Goal: Obtain resource: Obtain resource

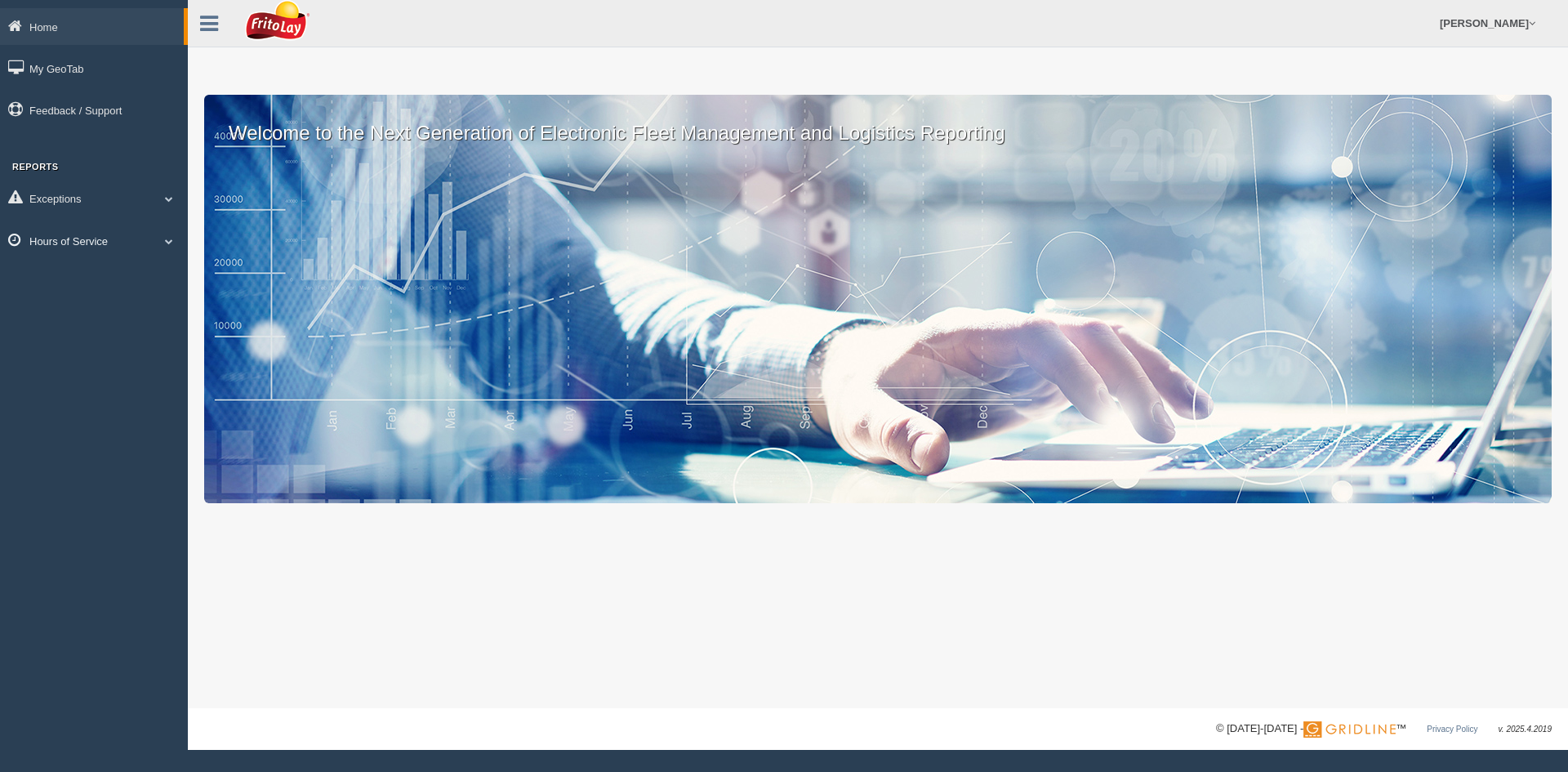
click at [59, 236] on link "Hours of Service" at bounding box center [93, 240] width 188 height 37
click at [111, 308] on link "HOS Violation Audit Reports" at bounding box center [107, 307] width 155 height 30
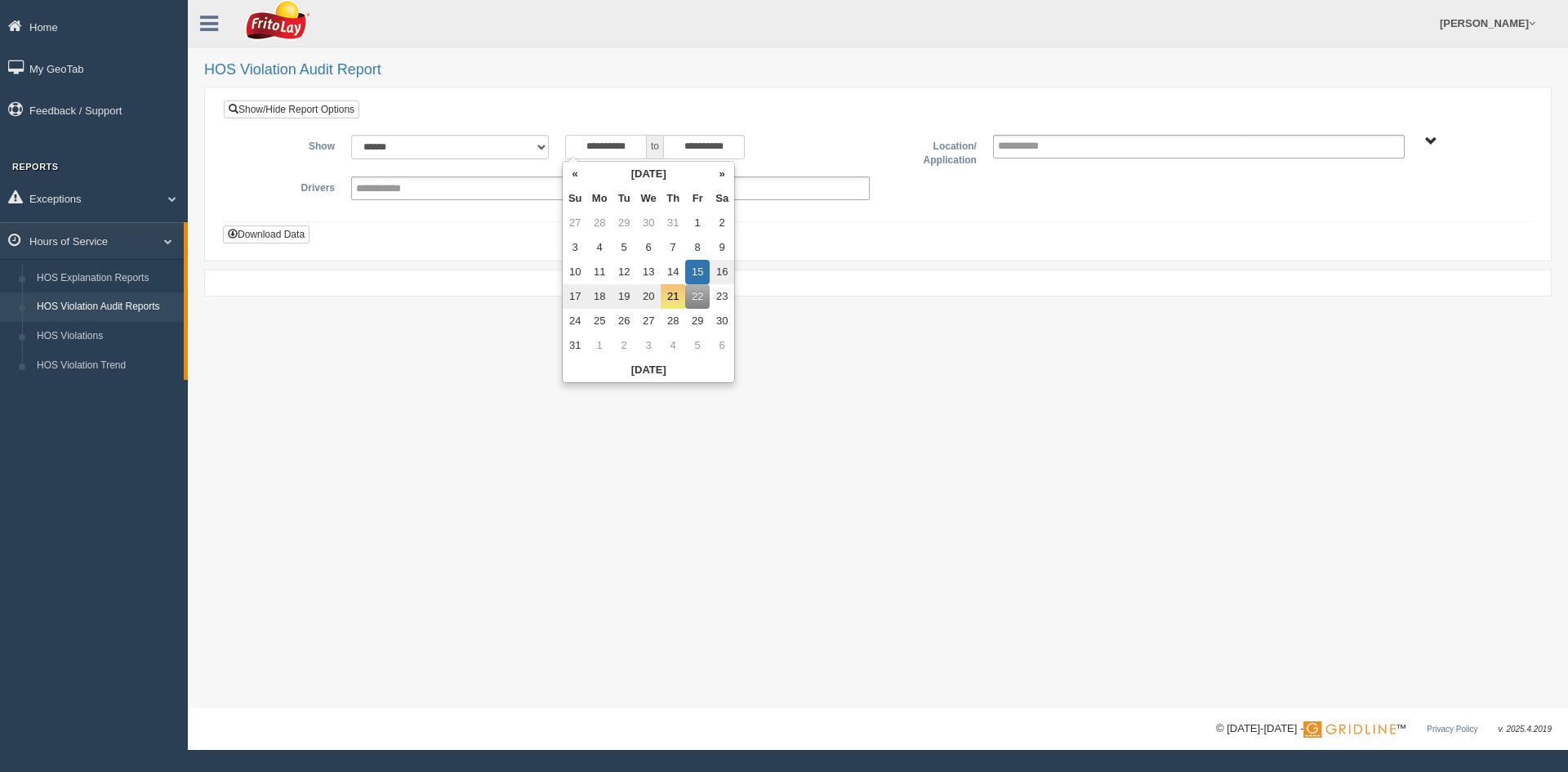
click at [623, 147] on input "**********" at bounding box center [607, 147] width 82 height 25
click at [637, 178] on th "[DATE]" at bounding box center [649, 175] width 122 height 25
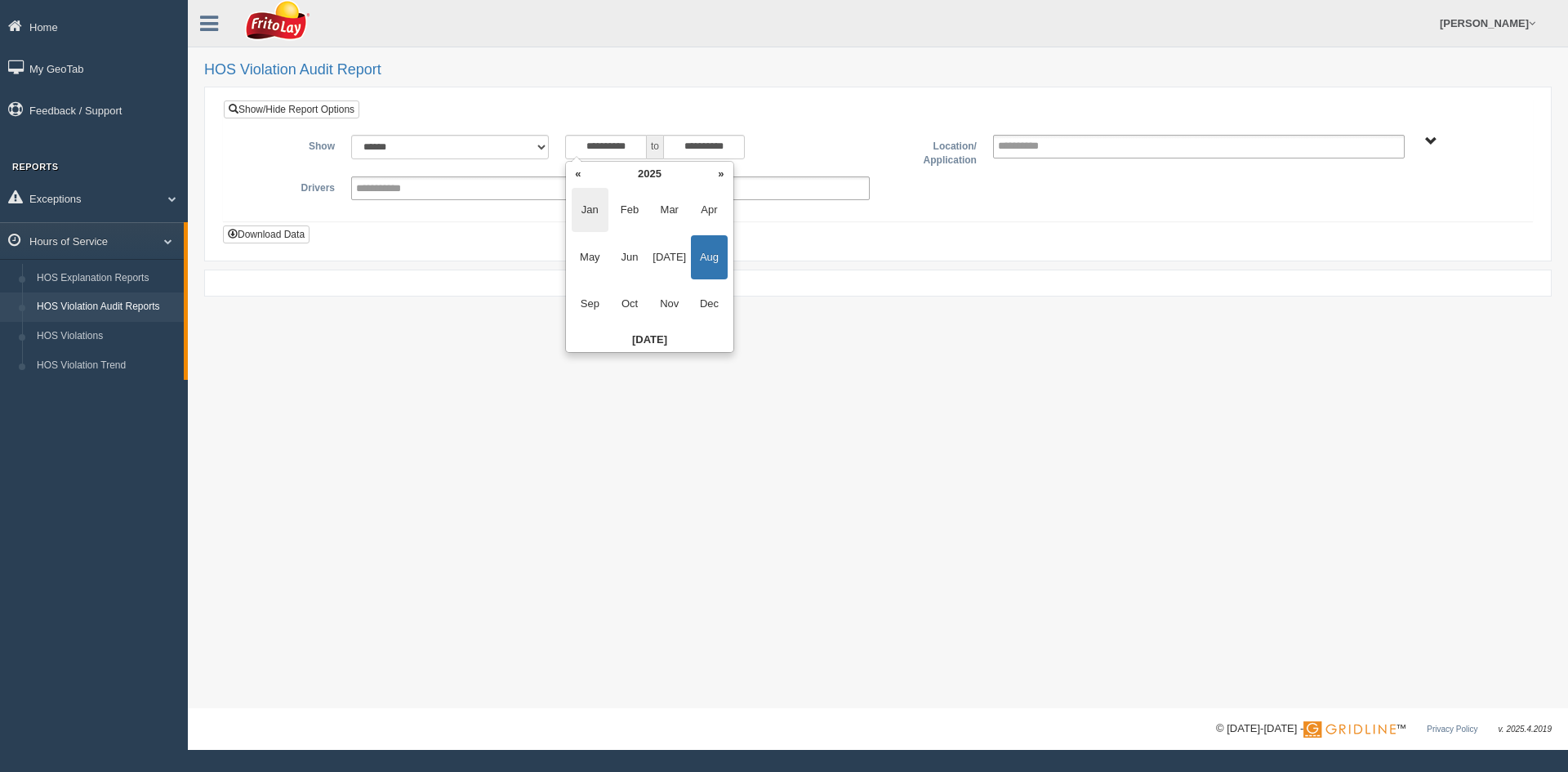
click at [581, 215] on span "Jan" at bounding box center [589, 210] width 37 height 44
click at [661, 225] on td "1" at bounding box center [652, 223] width 25 height 25
type input "**********"
click at [854, 97] on form "**********" at bounding box center [878, 174] width 1318 height 156
click at [1431, 143] on span "SOUTHCENTRAL REGION" at bounding box center [1431, 141] width 12 height 12
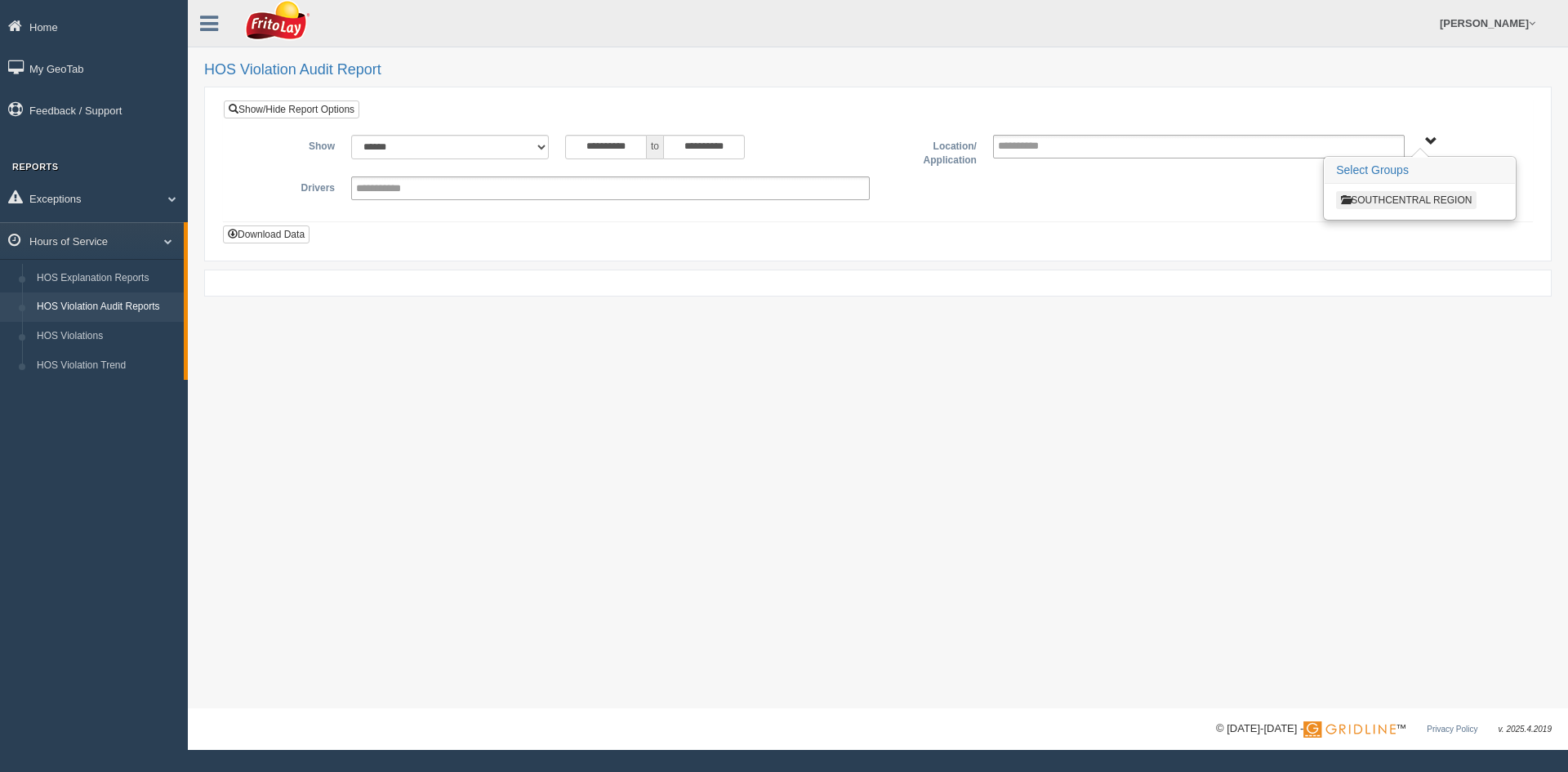
click at [1399, 199] on button "SOUTHCENTRAL REGION" at bounding box center [1406, 199] width 140 height 18
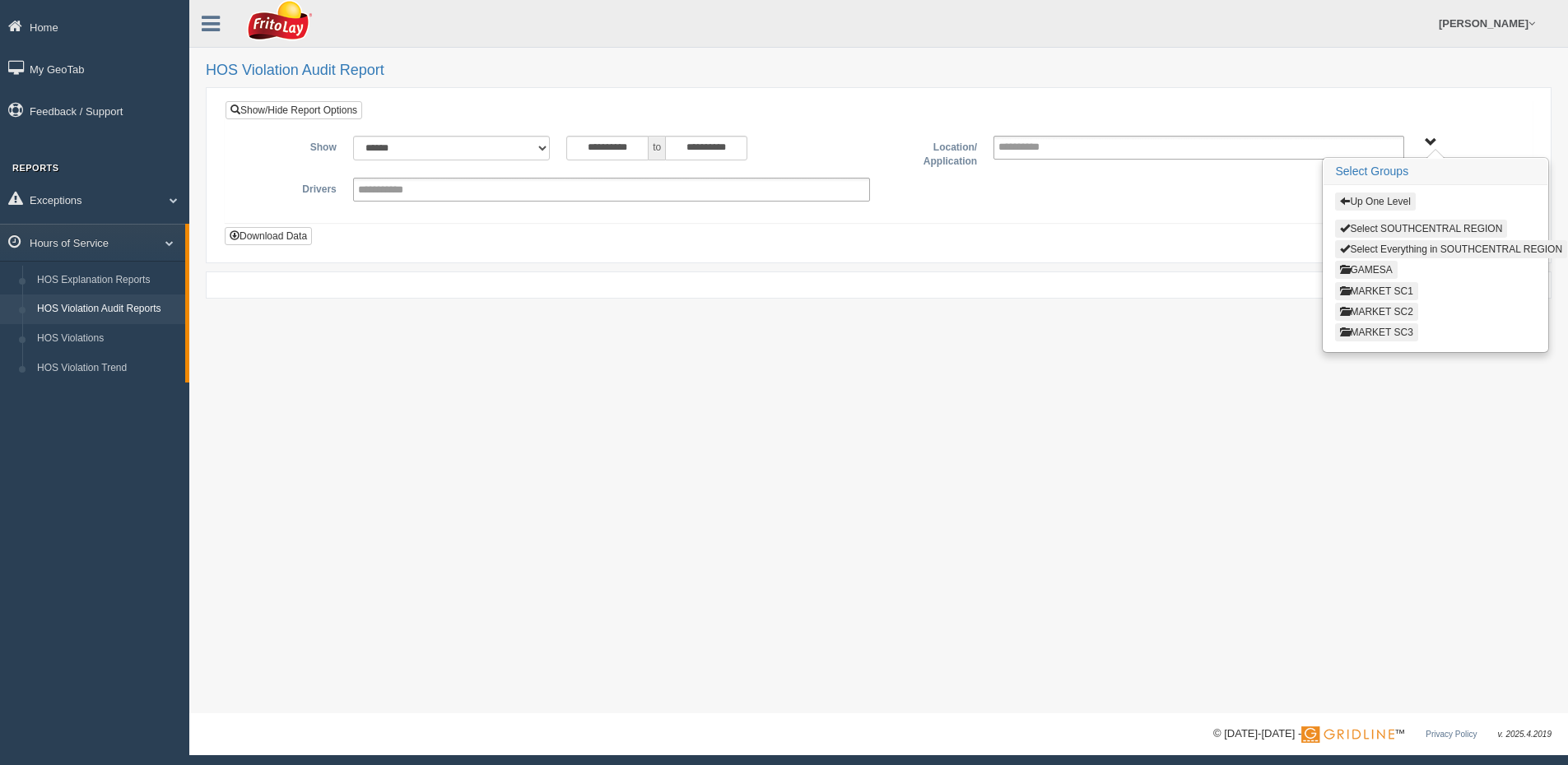
click at [1387, 336] on button "MARKET SC3" at bounding box center [1377, 333] width 83 height 18
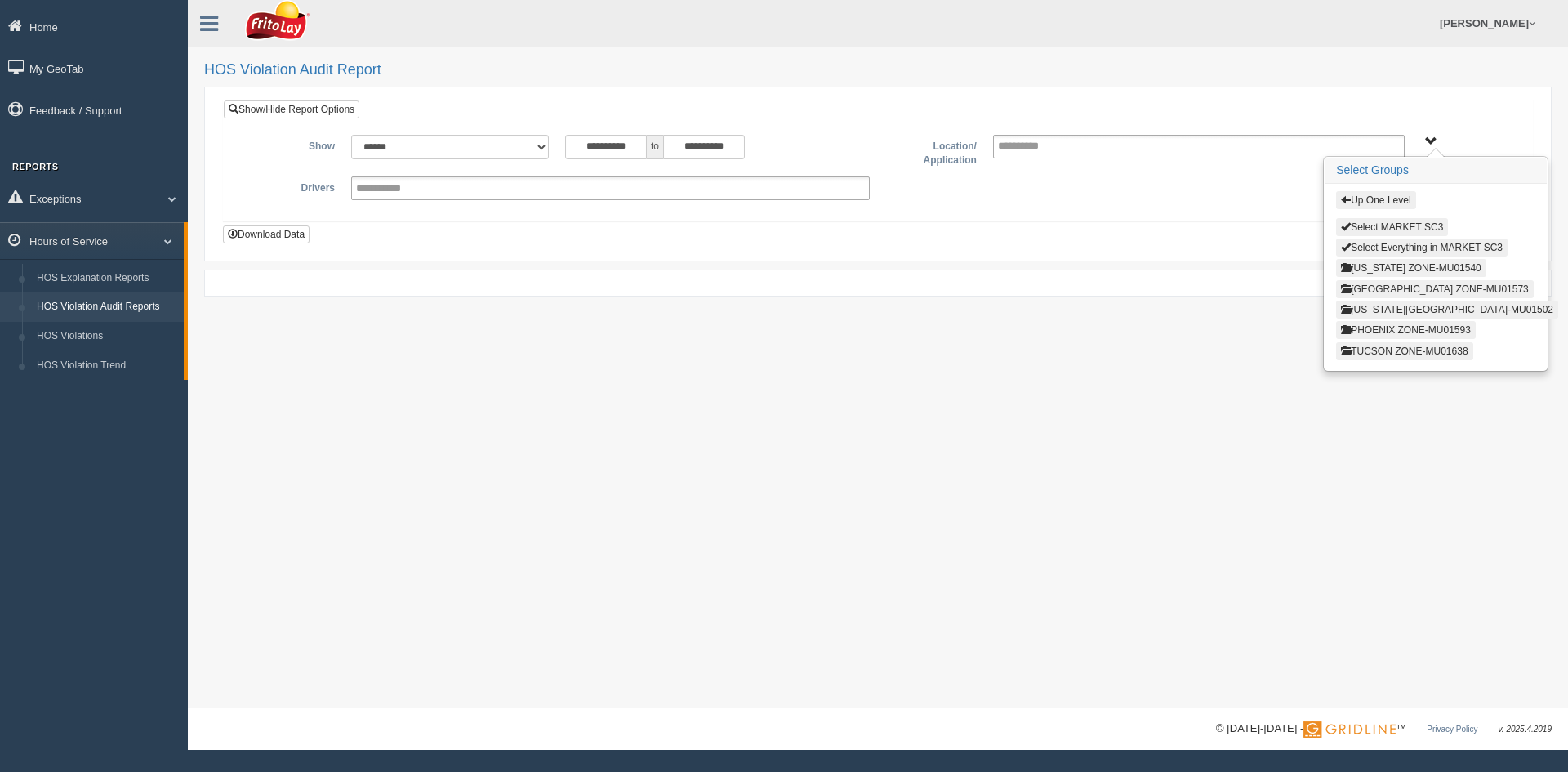
click at [1385, 293] on button "[GEOGRAPHIC_DATA] ZONE-MU01573" at bounding box center [1434, 289] width 197 height 18
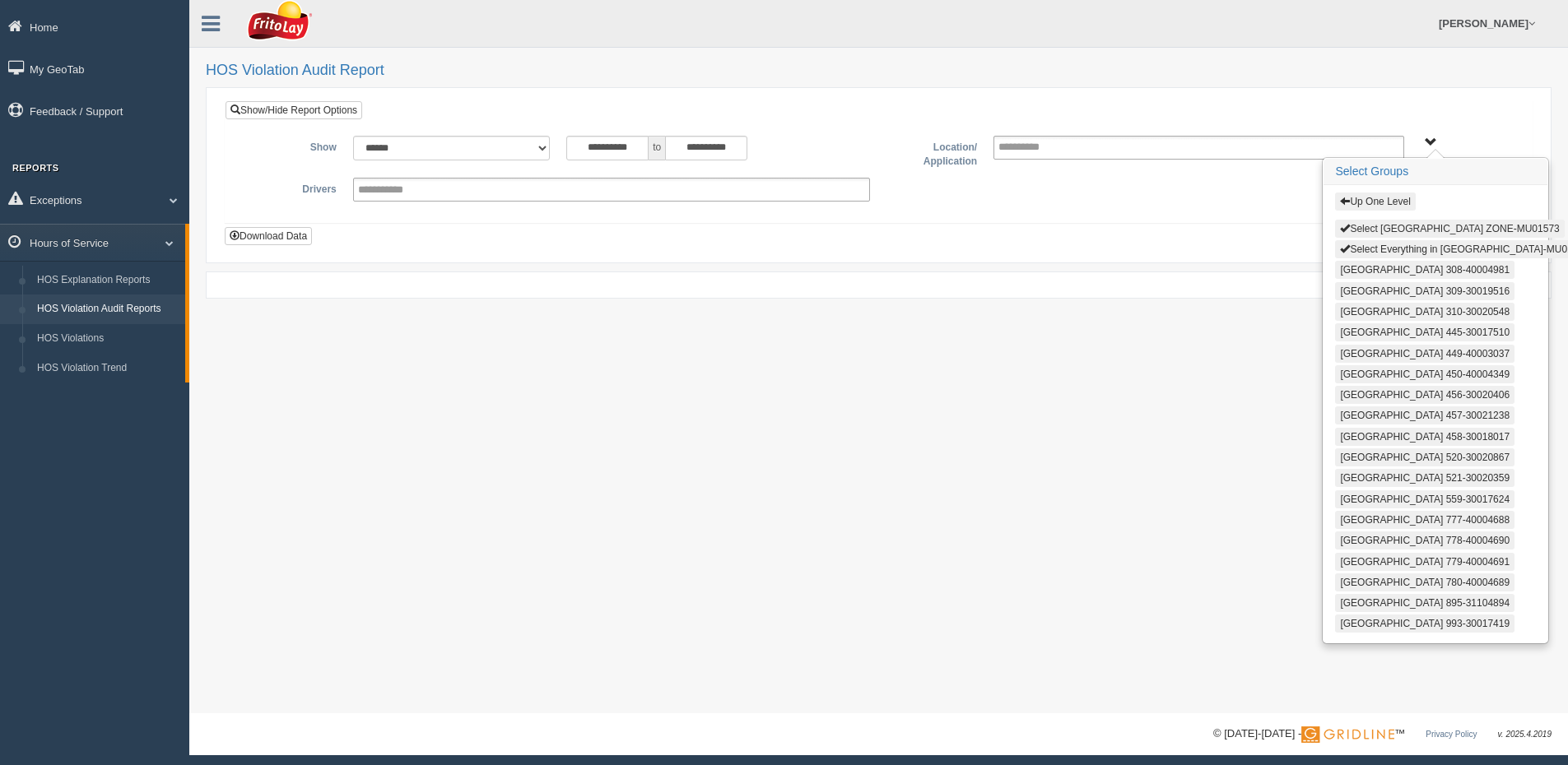
click at [1403, 226] on button "Select [GEOGRAPHIC_DATA] ZONE-MU01573" at bounding box center [1450, 229] width 229 height 18
click at [1404, 248] on button "Select Everything in [GEOGRAPHIC_DATA]-MU01573" at bounding box center [1464, 249] width 259 height 18
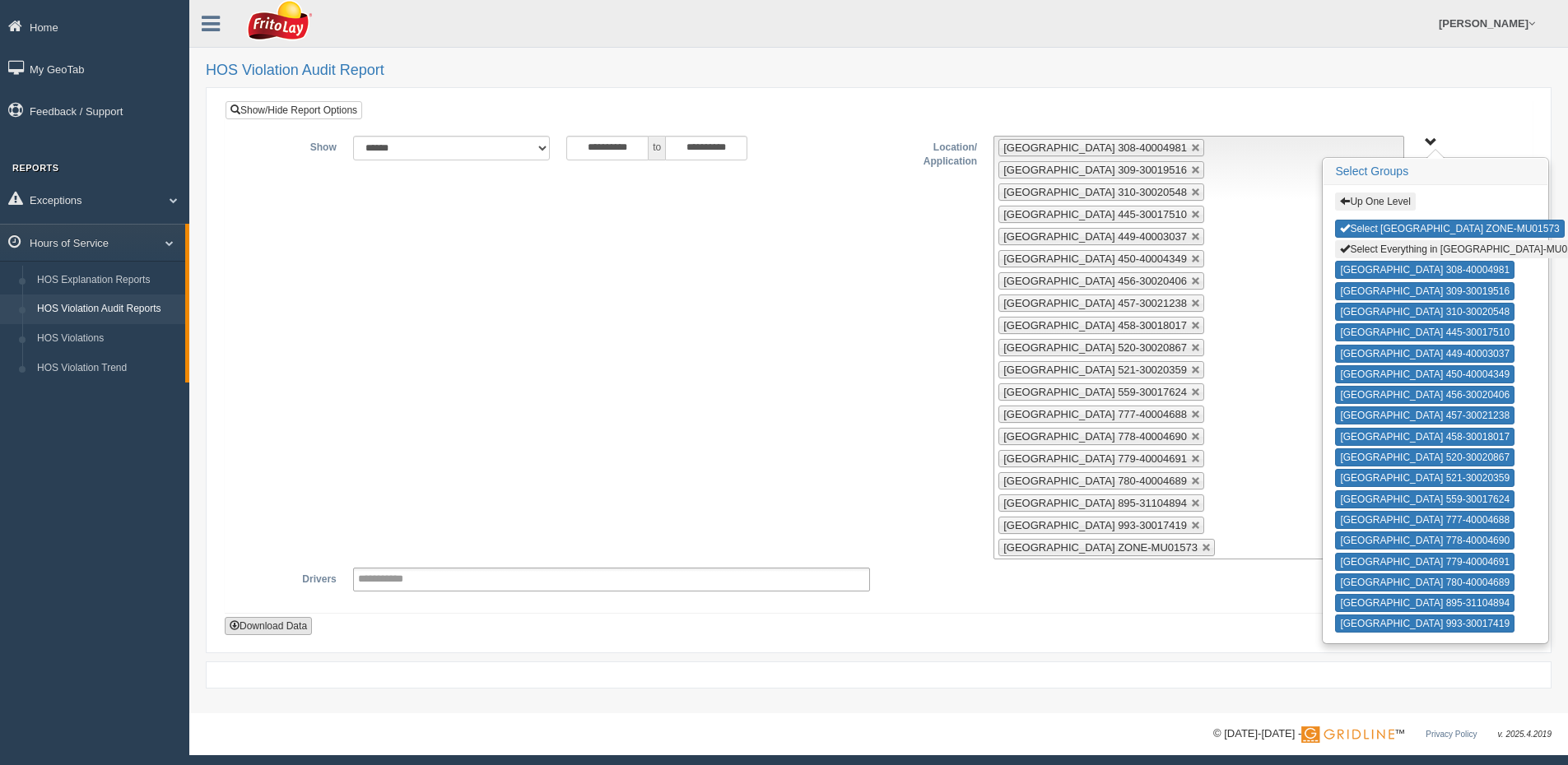
click at [282, 617] on button "Download Data" at bounding box center [268, 626] width 87 height 18
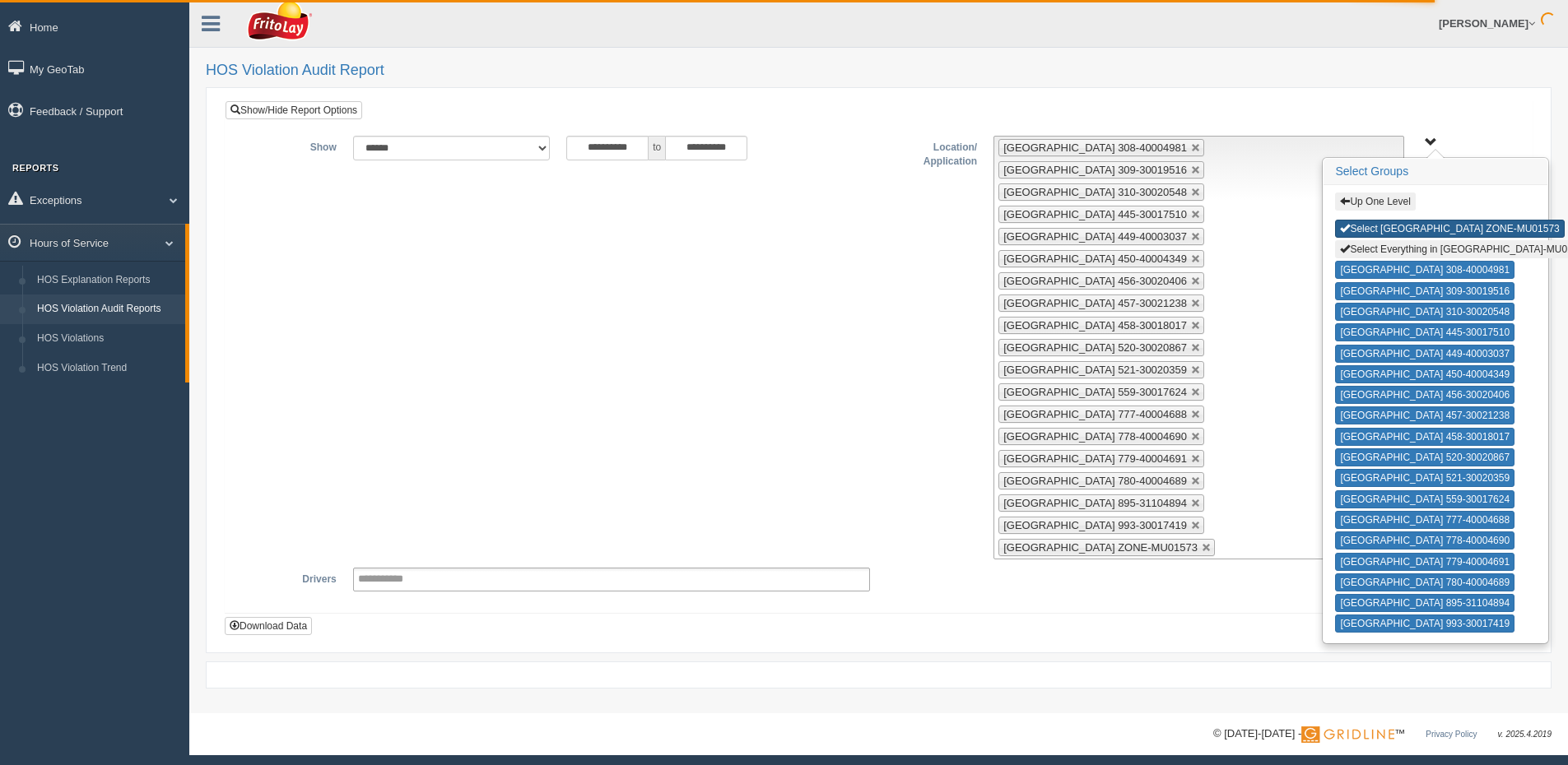
click at [1396, 229] on button "Select [GEOGRAPHIC_DATA] ZONE-MU01573" at bounding box center [1450, 229] width 229 height 18
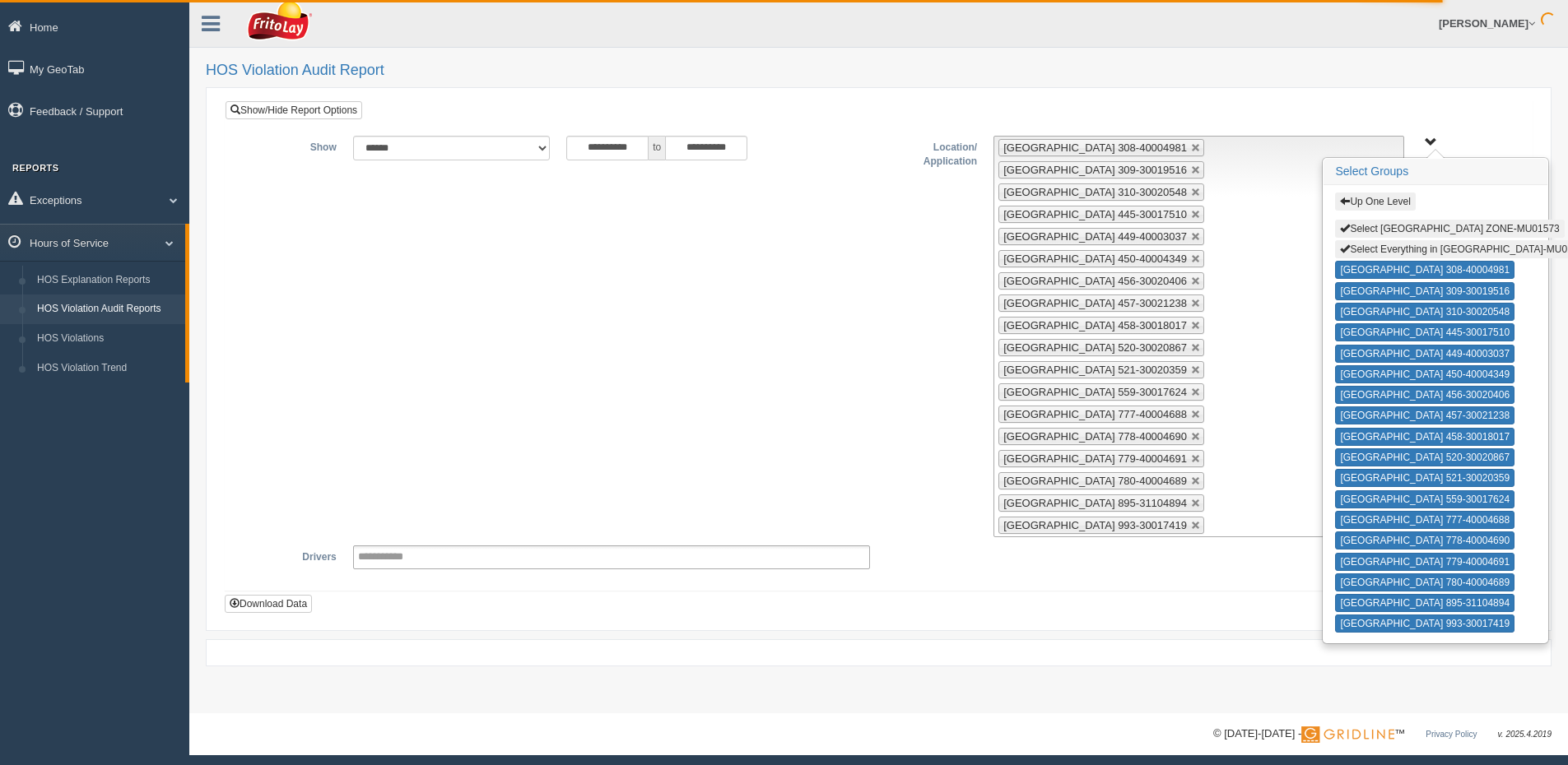
click at [1397, 248] on button "Select Everything in [GEOGRAPHIC_DATA]-MU01573" at bounding box center [1464, 249] width 259 height 18
type input "**********"
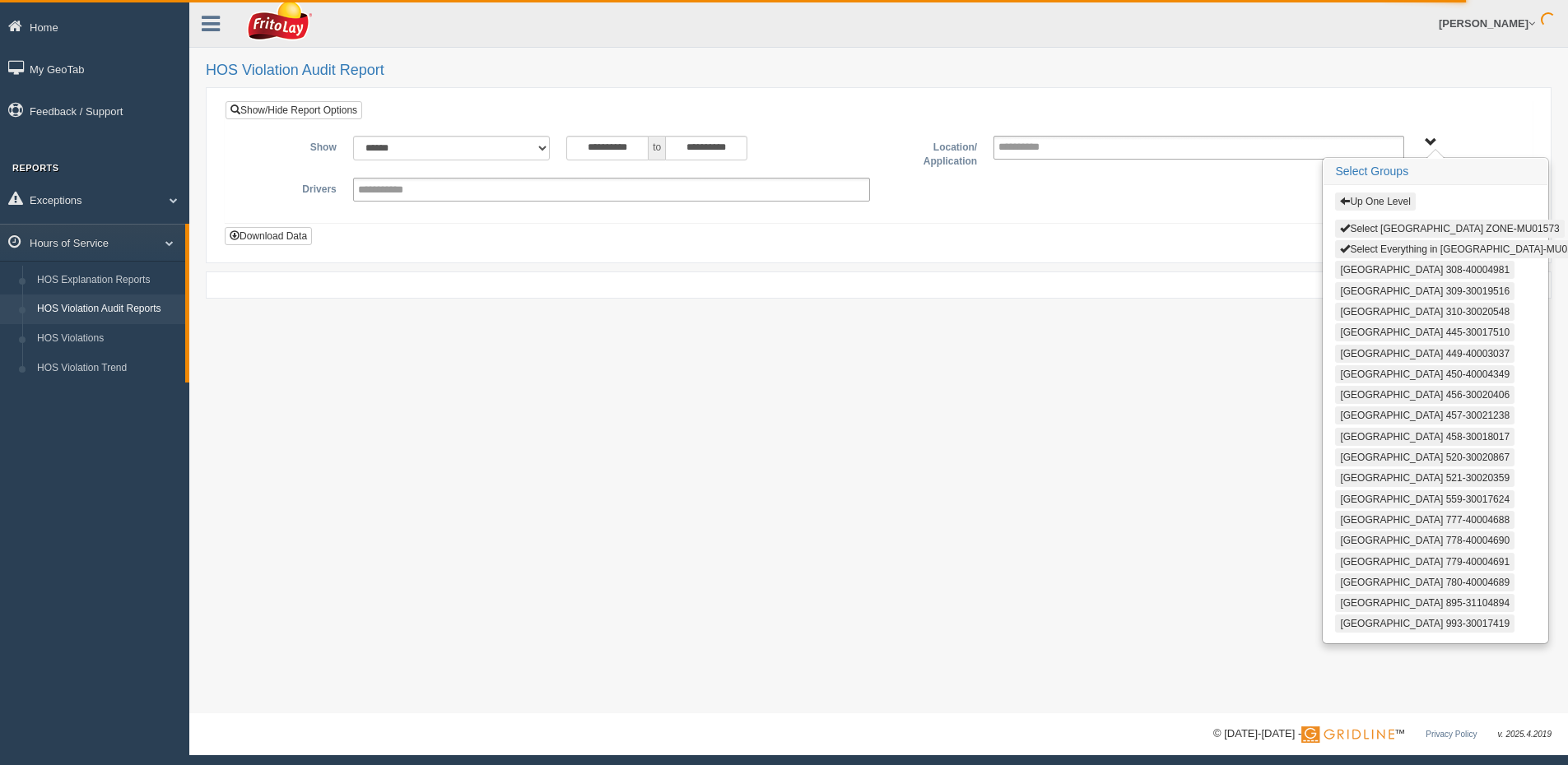
click at [1381, 196] on button "Up One Level" at bounding box center [1375, 201] width 80 height 18
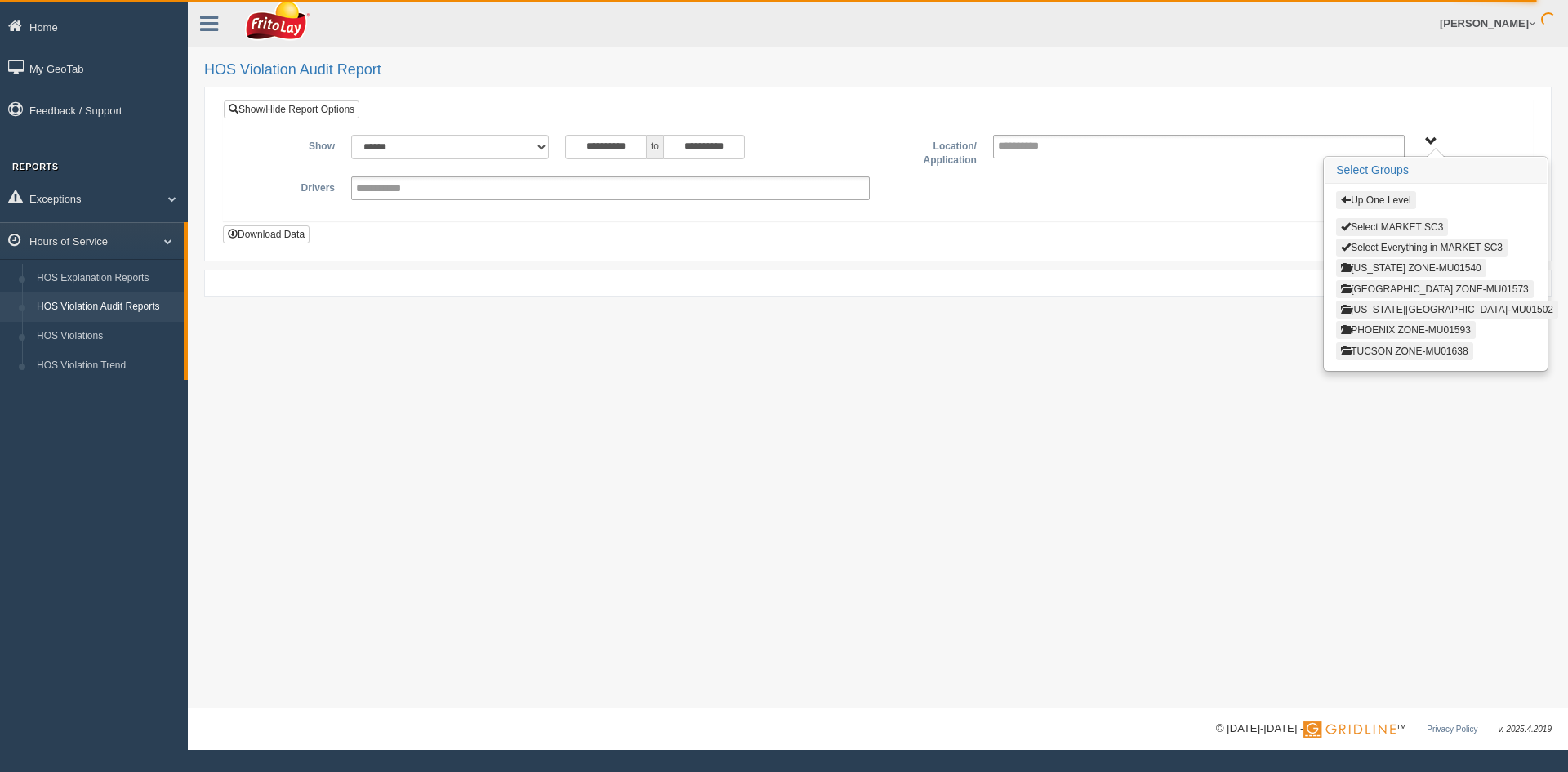
click at [1383, 225] on button "Select MARKET SC3" at bounding box center [1392, 227] width 112 height 18
click at [1384, 226] on button "Select MARKET SC3" at bounding box center [1392, 227] width 112 height 18
type input "**********"
click at [1384, 202] on button "Up One Level" at bounding box center [1375, 199] width 79 height 18
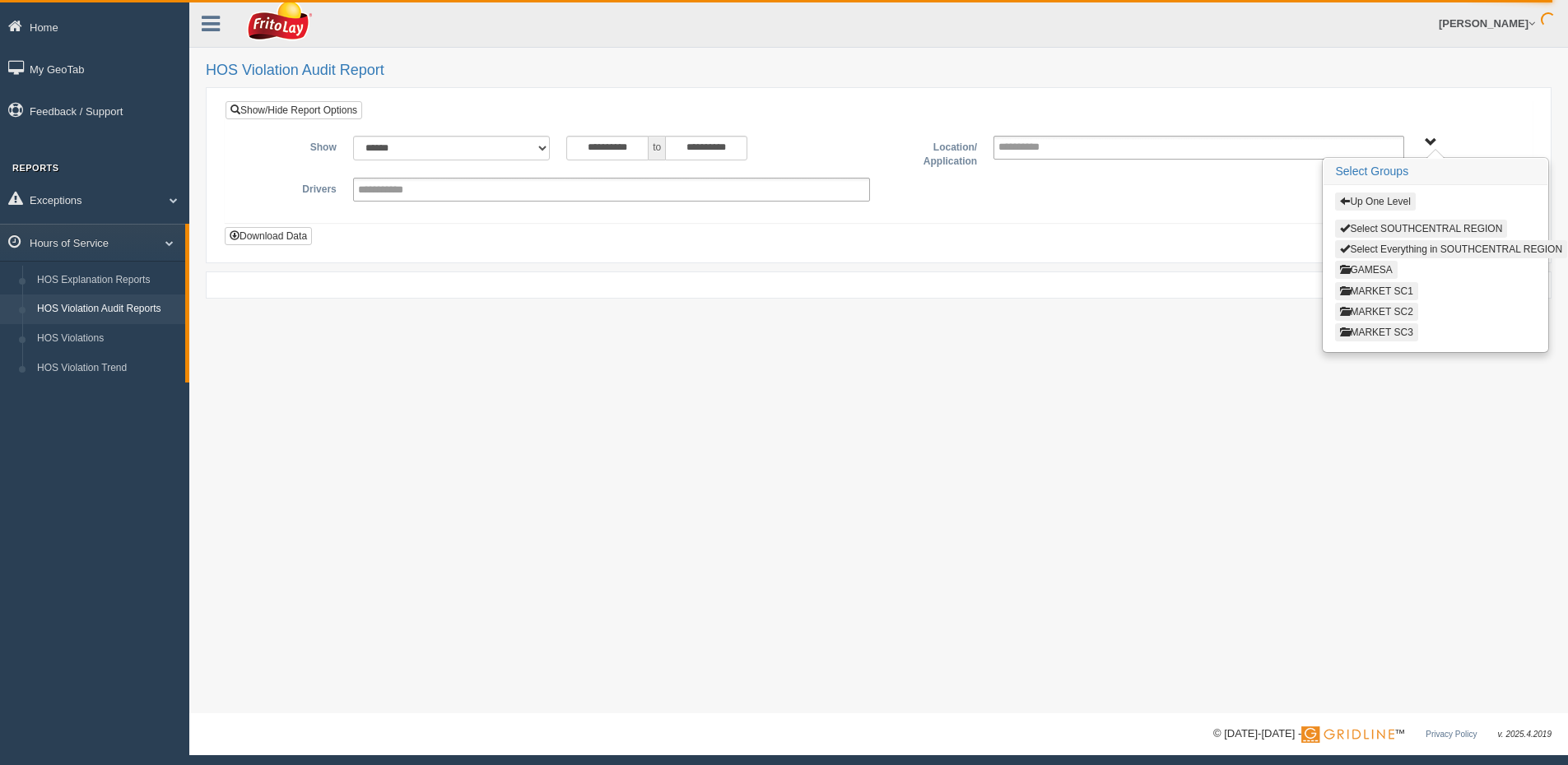
click at [1403, 308] on button "MARKET SC2" at bounding box center [1377, 311] width 83 height 18
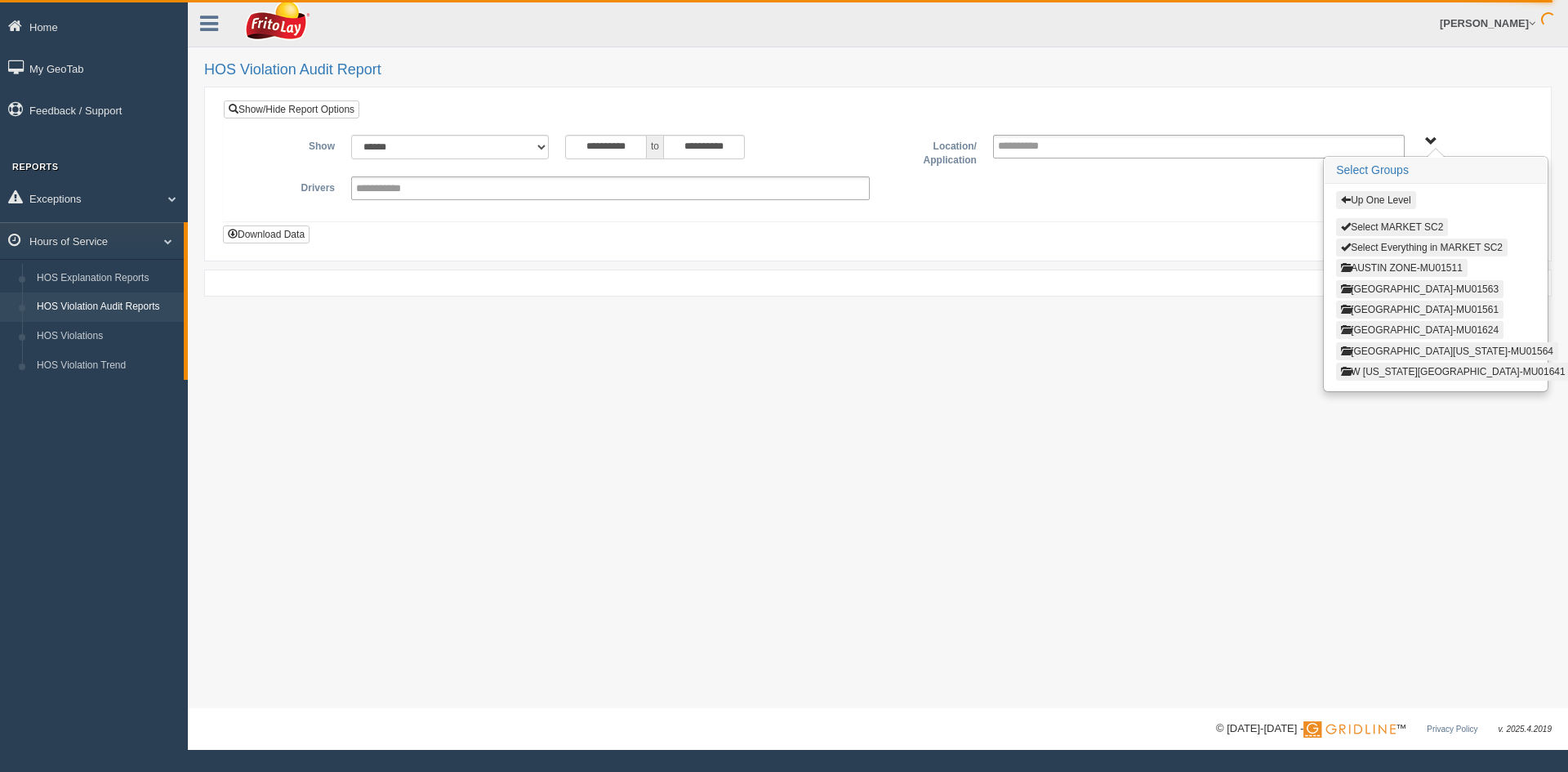
click at [1380, 333] on button "[GEOGRAPHIC_DATA]-MU01624" at bounding box center [1420, 330] width 168 height 18
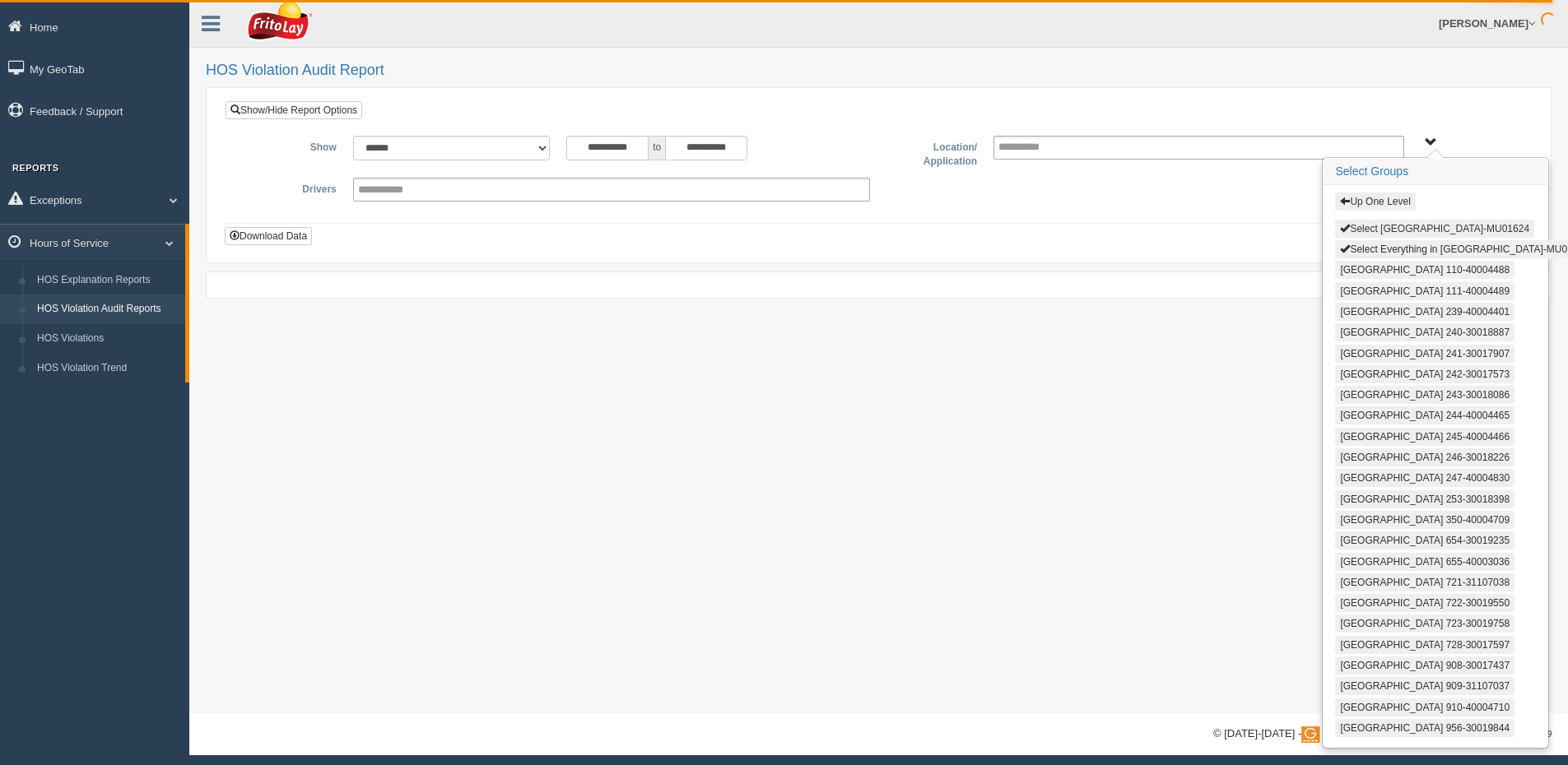
click at [1368, 227] on button "Select [GEOGRAPHIC_DATA]-MU01624" at bounding box center [1434, 229] width 199 height 18
click at [1369, 245] on button "Select Everything in [GEOGRAPHIC_DATA]-MU01624" at bounding box center [1464, 249] width 259 height 18
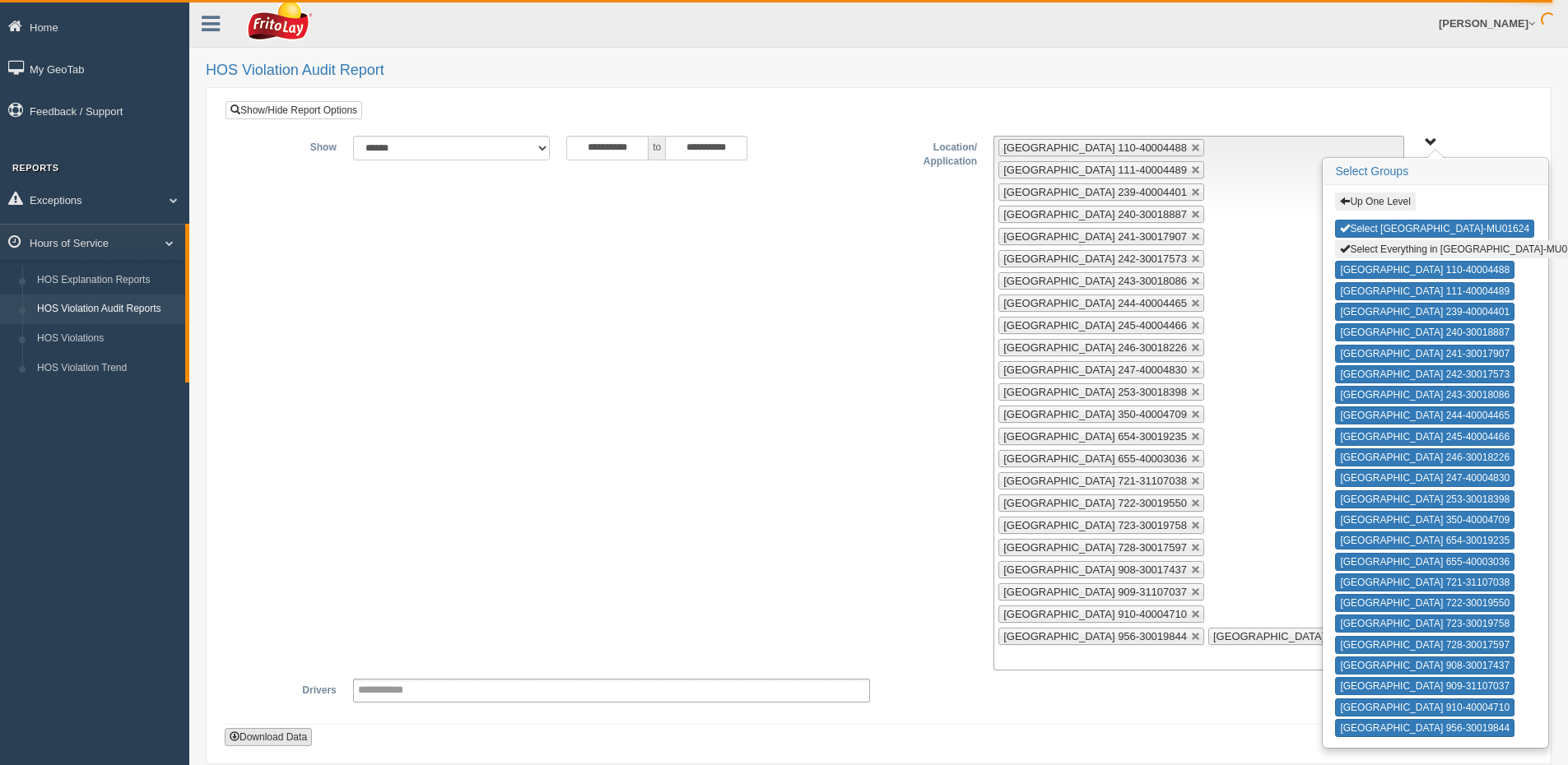
click at [275, 742] on button "Download Data" at bounding box center [268, 737] width 87 height 18
click at [879, 274] on div "**********" at bounding box center [879, 403] width 1282 height 535
click at [1452, 233] on button "Select [GEOGRAPHIC_DATA]-MU01624" at bounding box center [1434, 229] width 199 height 18
click at [1448, 247] on button "Select Everything in [GEOGRAPHIC_DATA]-MU01624" at bounding box center [1464, 249] width 259 height 18
type input "**********"
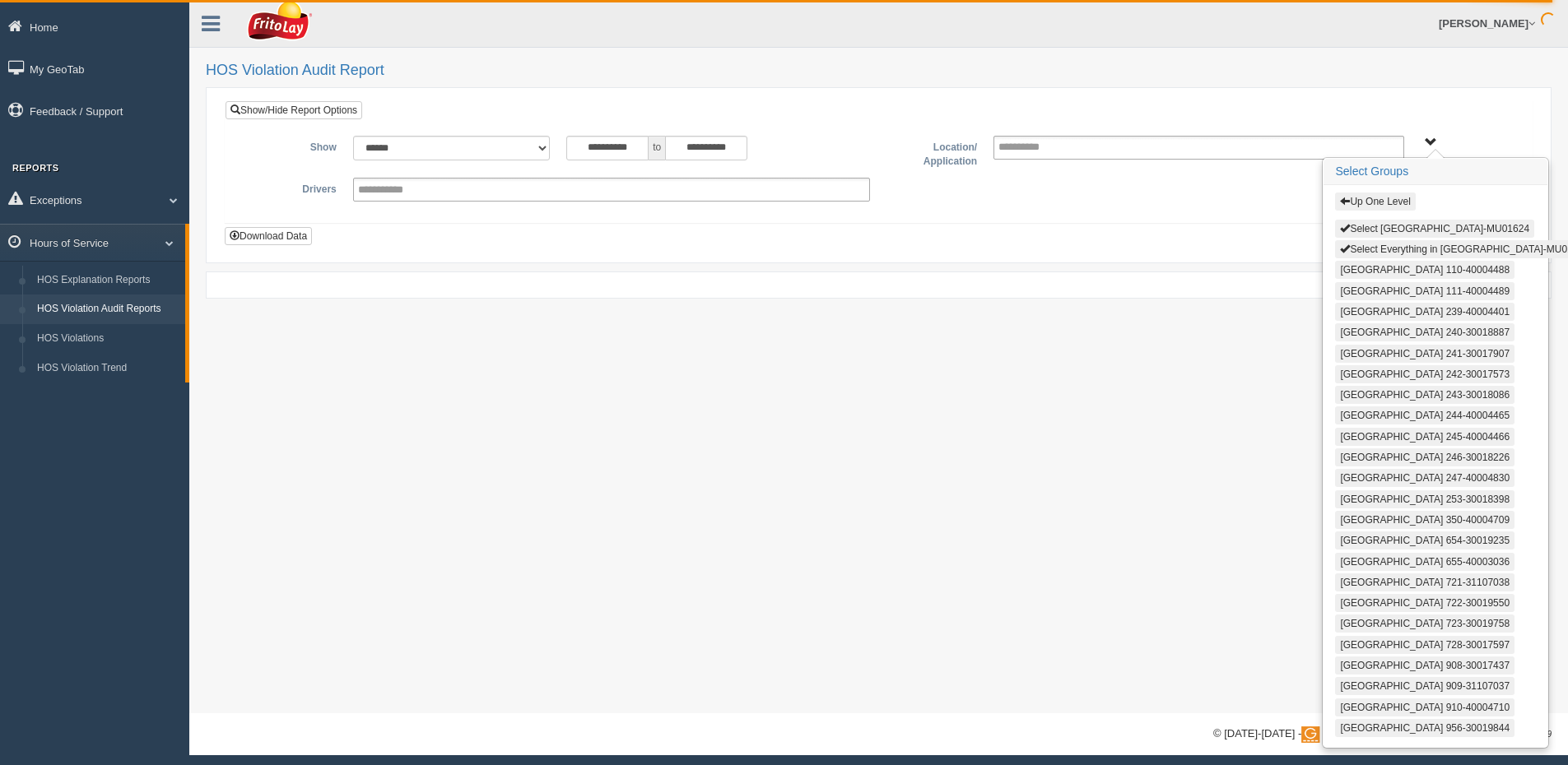
click at [1382, 190] on div "Up One Level Select [GEOGRAPHIC_DATA]-MU01624 Select Everything in [GEOGRAPHIC_…" at bounding box center [1435, 466] width 224 height 562
click at [1383, 198] on button "Up One Level" at bounding box center [1375, 201] width 80 height 18
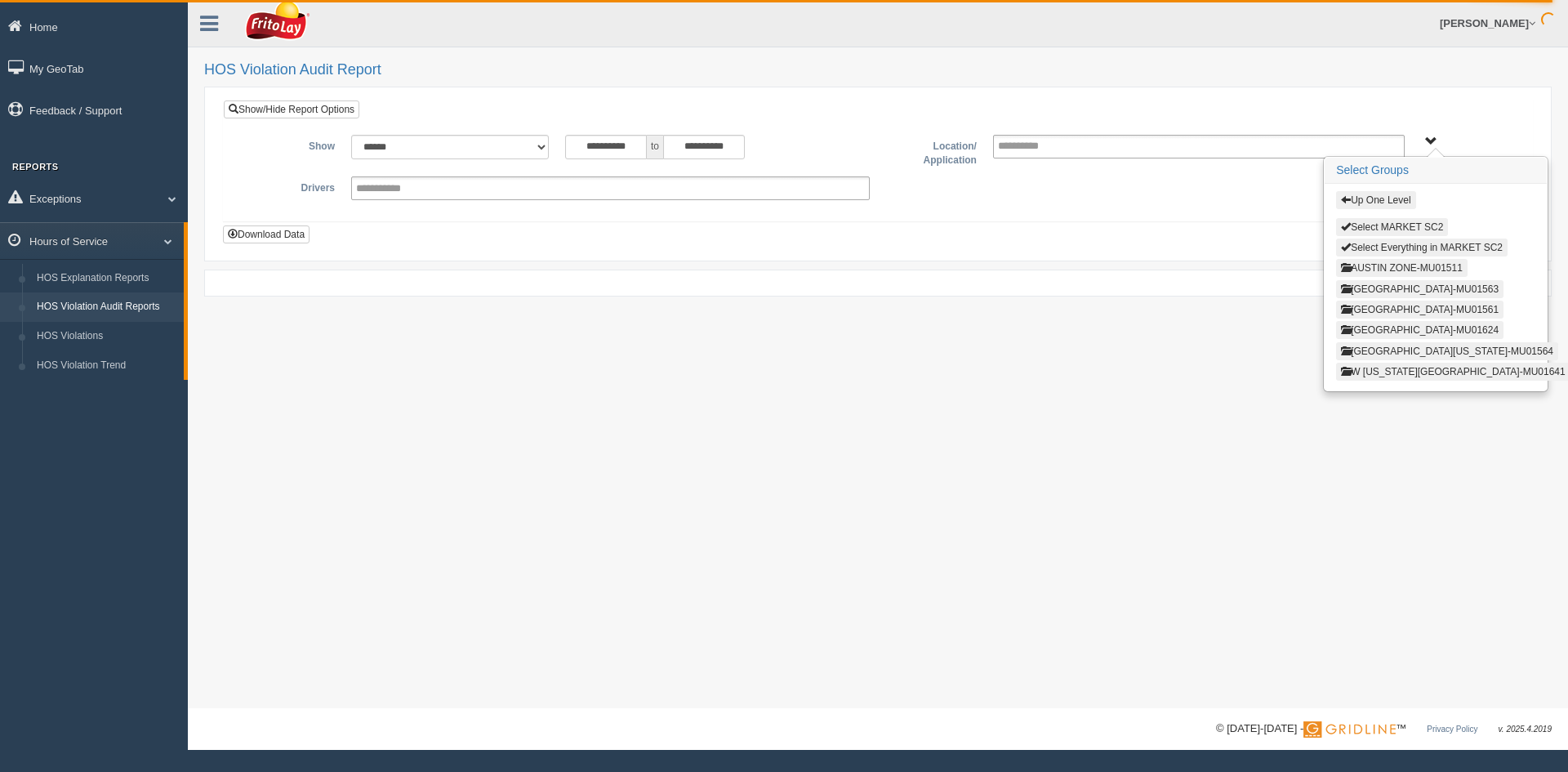
click at [1383, 269] on button "AUSTIN ZONE-MU01511" at bounding box center [1402, 267] width 132 height 18
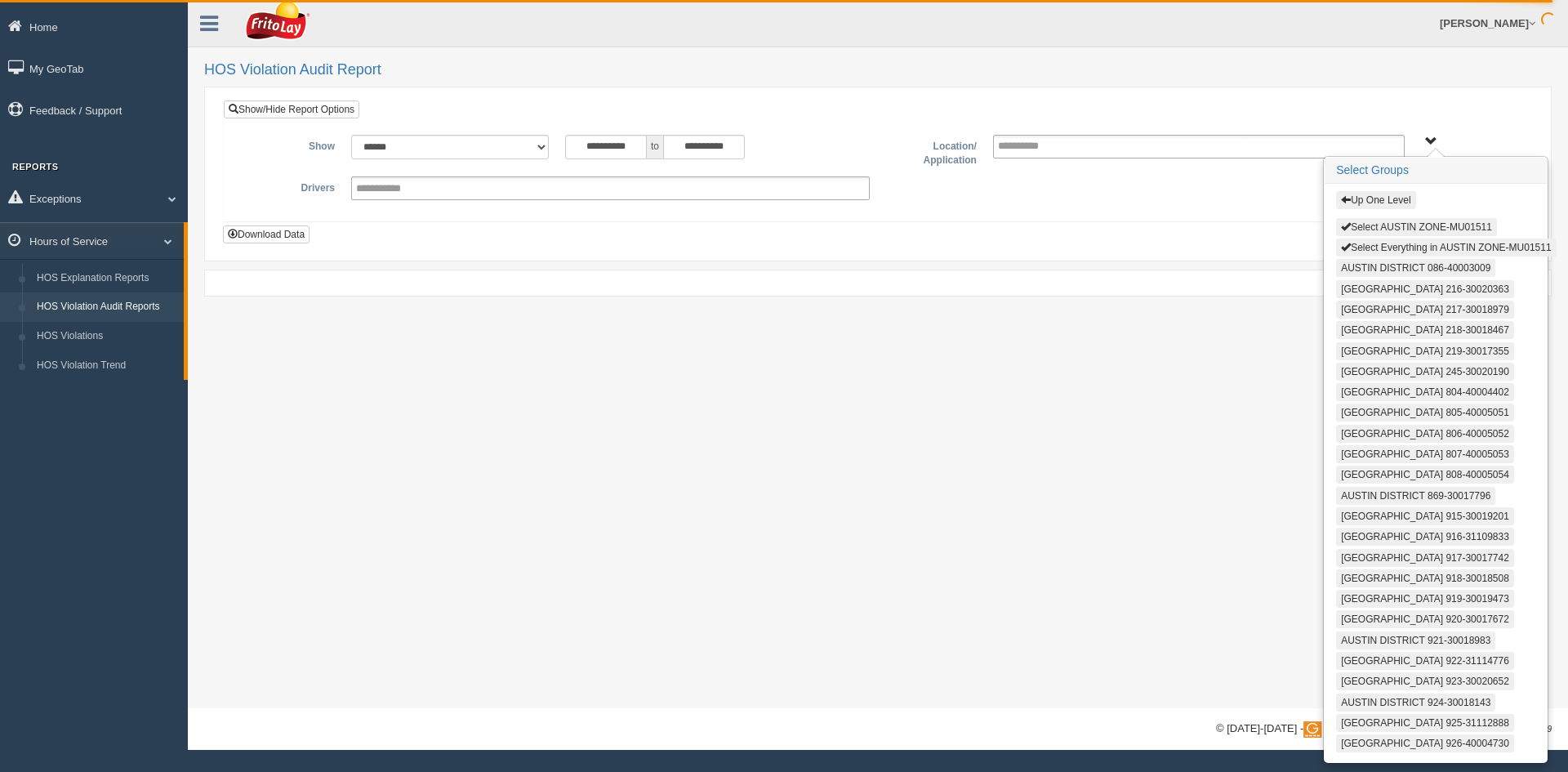
click at [1384, 225] on button "Select AUSTIN ZONE-MU01511" at bounding box center [1416, 227] width 161 height 18
click at [1384, 241] on button "Select Everything in AUSTIN ZONE-MU01511" at bounding box center [1446, 247] width 219 height 18
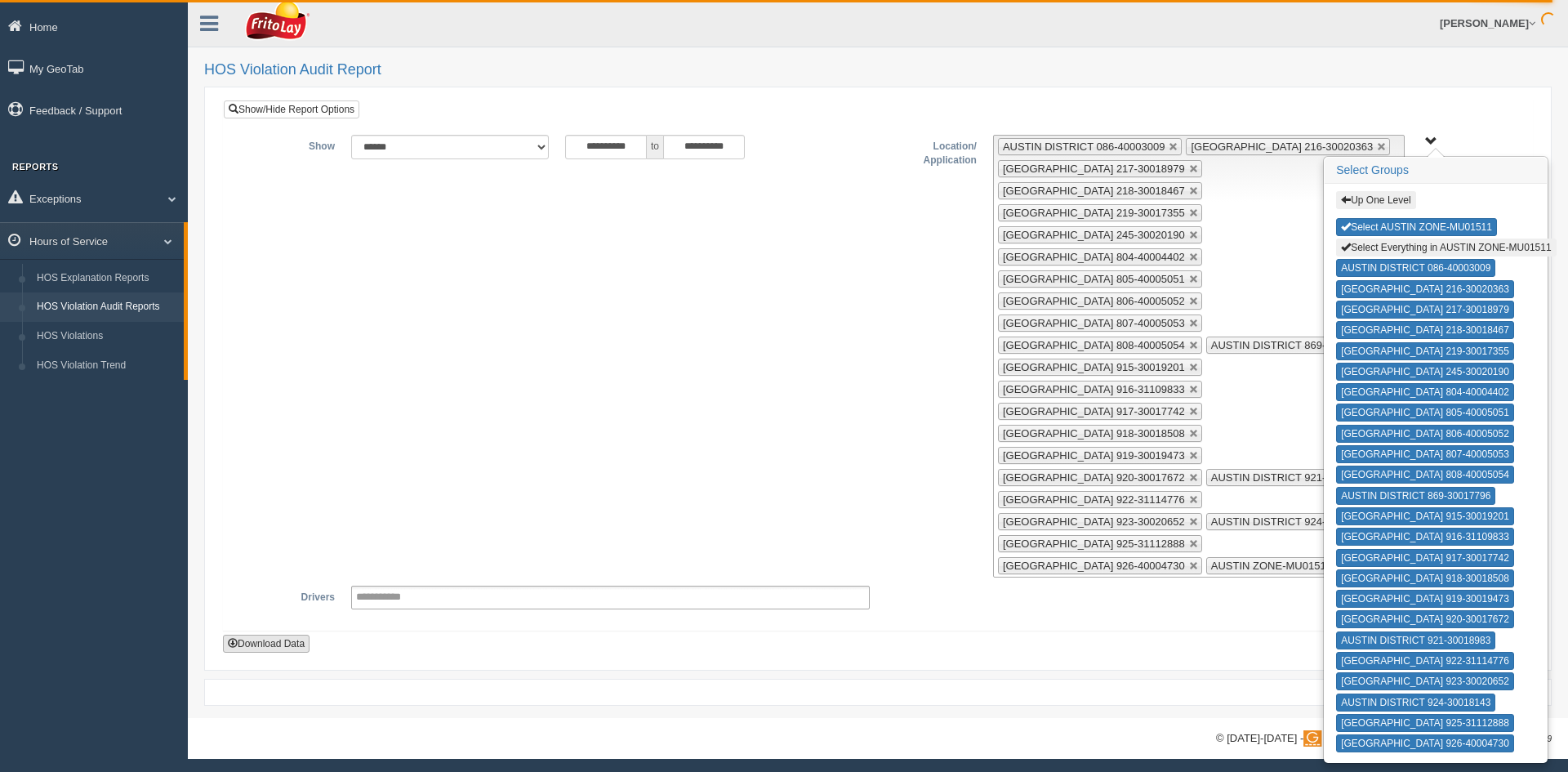
click at [248, 635] on button "Download Data" at bounding box center [266, 643] width 87 height 18
click at [1385, 220] on button "Select AUSTIN ZONE-MU01511" at bounding box center [1416, 227] width 161 height 18
click at [1390, 250] on button "Select Everything in AUSTIN ZONE-MU01511" at bounding box center [1446, 247] width 219 height 18
type input "**********"
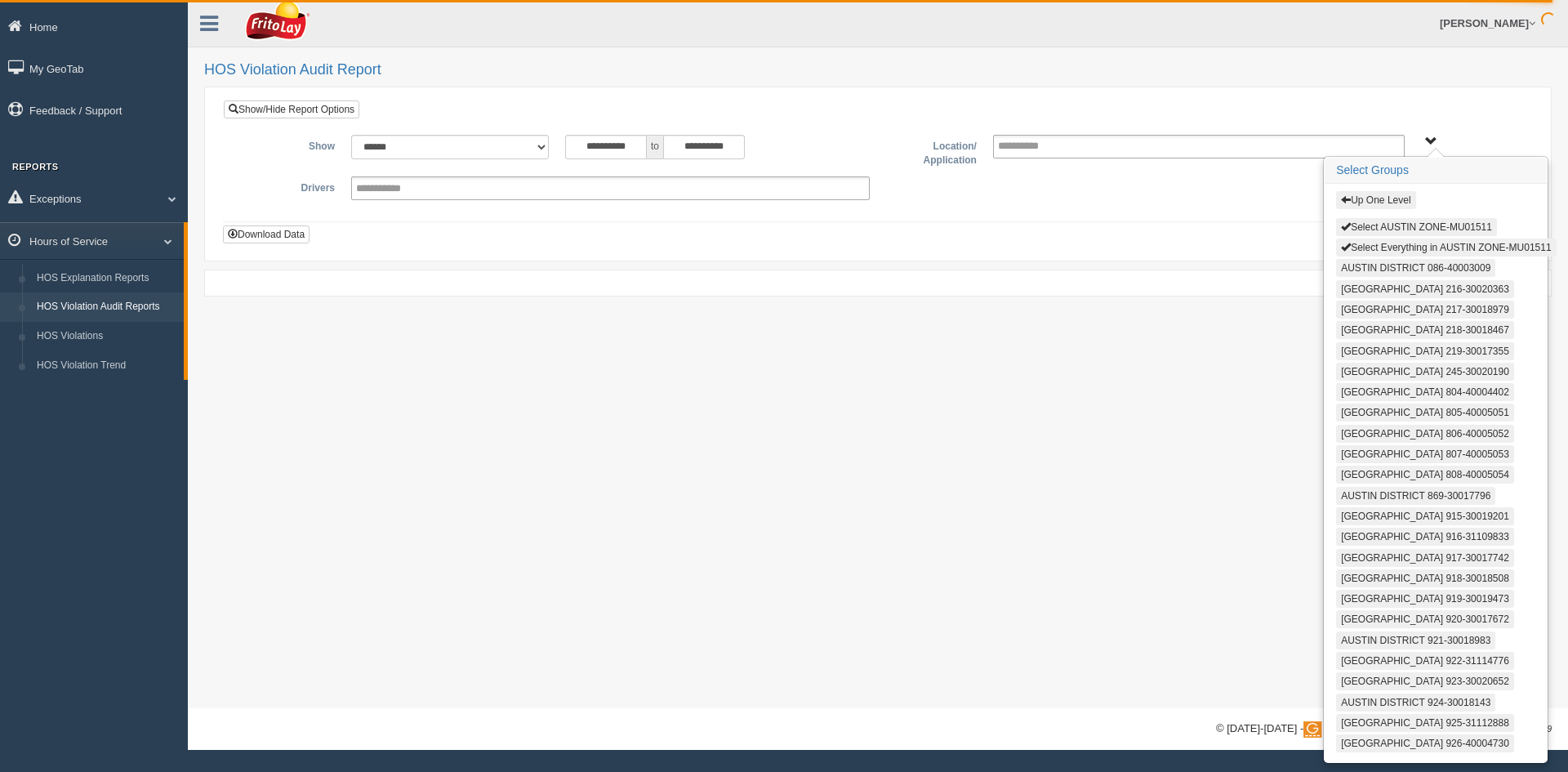
click at [1376, 198] on button "Up One Level" at bounding box center [1375, 199] width 79 height 18
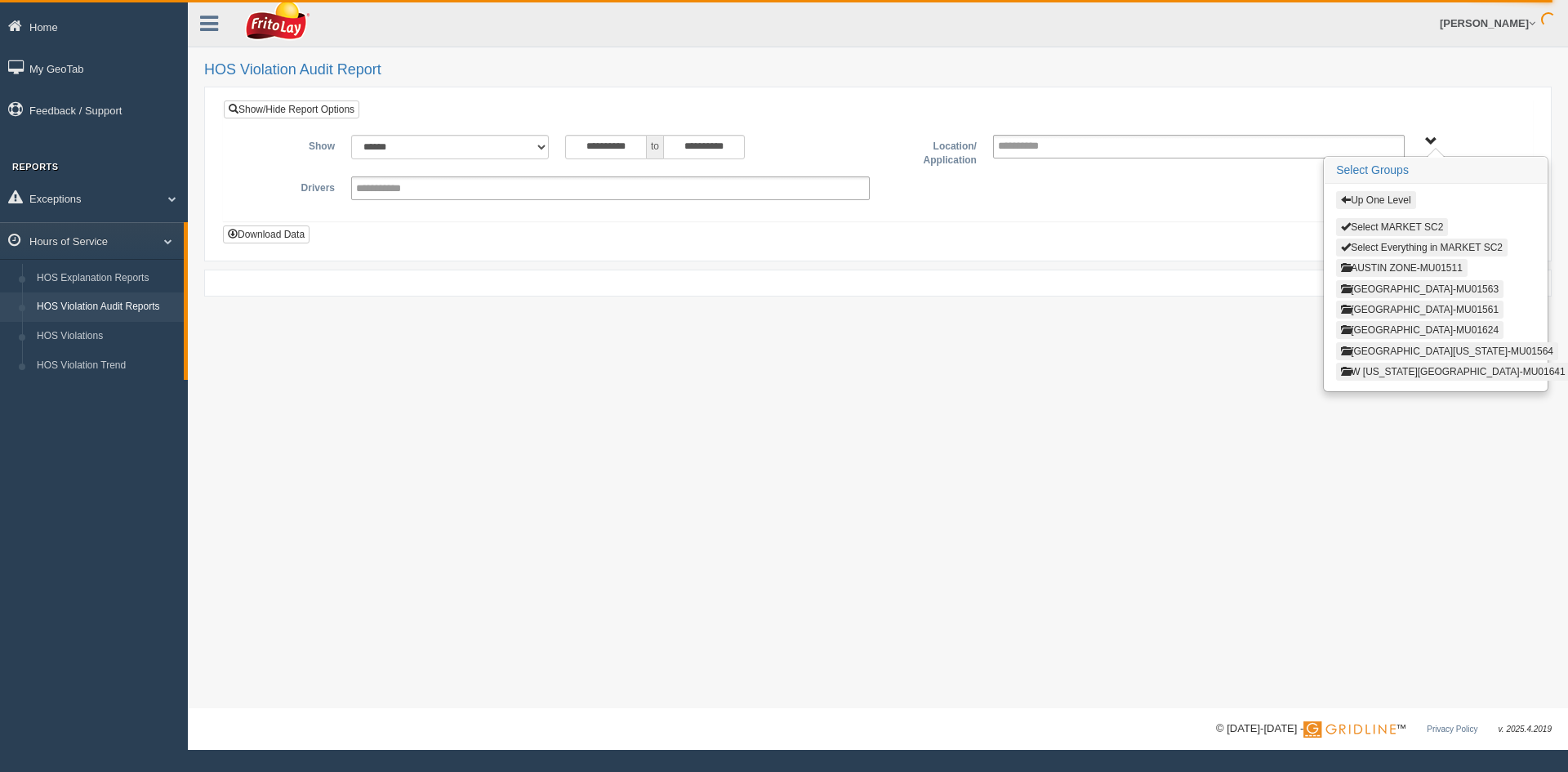
click at [1237, 396] on div "**********" at bounding box center [877, 354] width 1380 height 709
click at [1384, 200] on button "Up One Level" at bounding box center [1375, 199] width 79 height 18
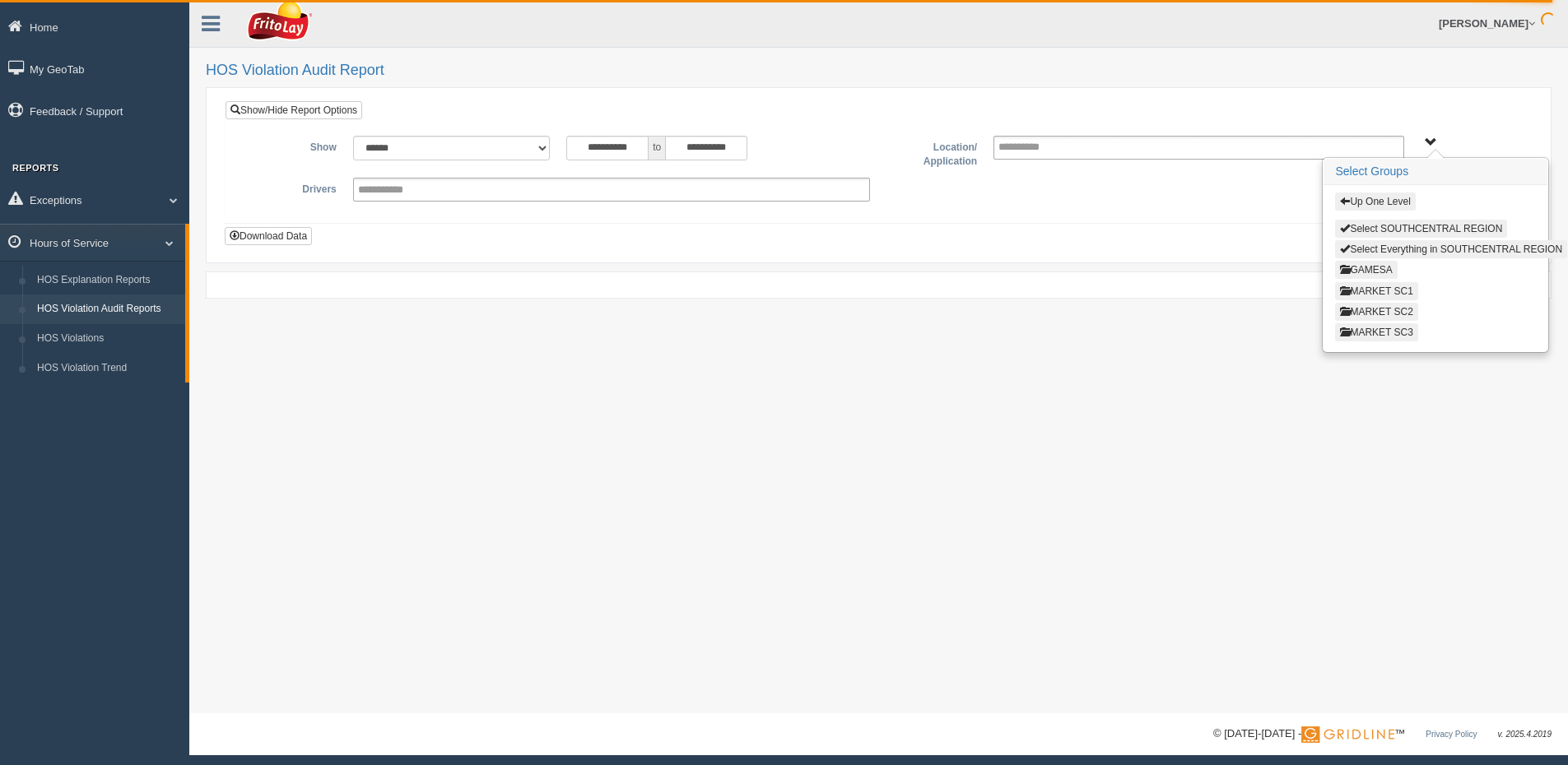
click at [1392, 284] on button "MARKET SC1" at bounding box center [1377, 291] width 83 height 18
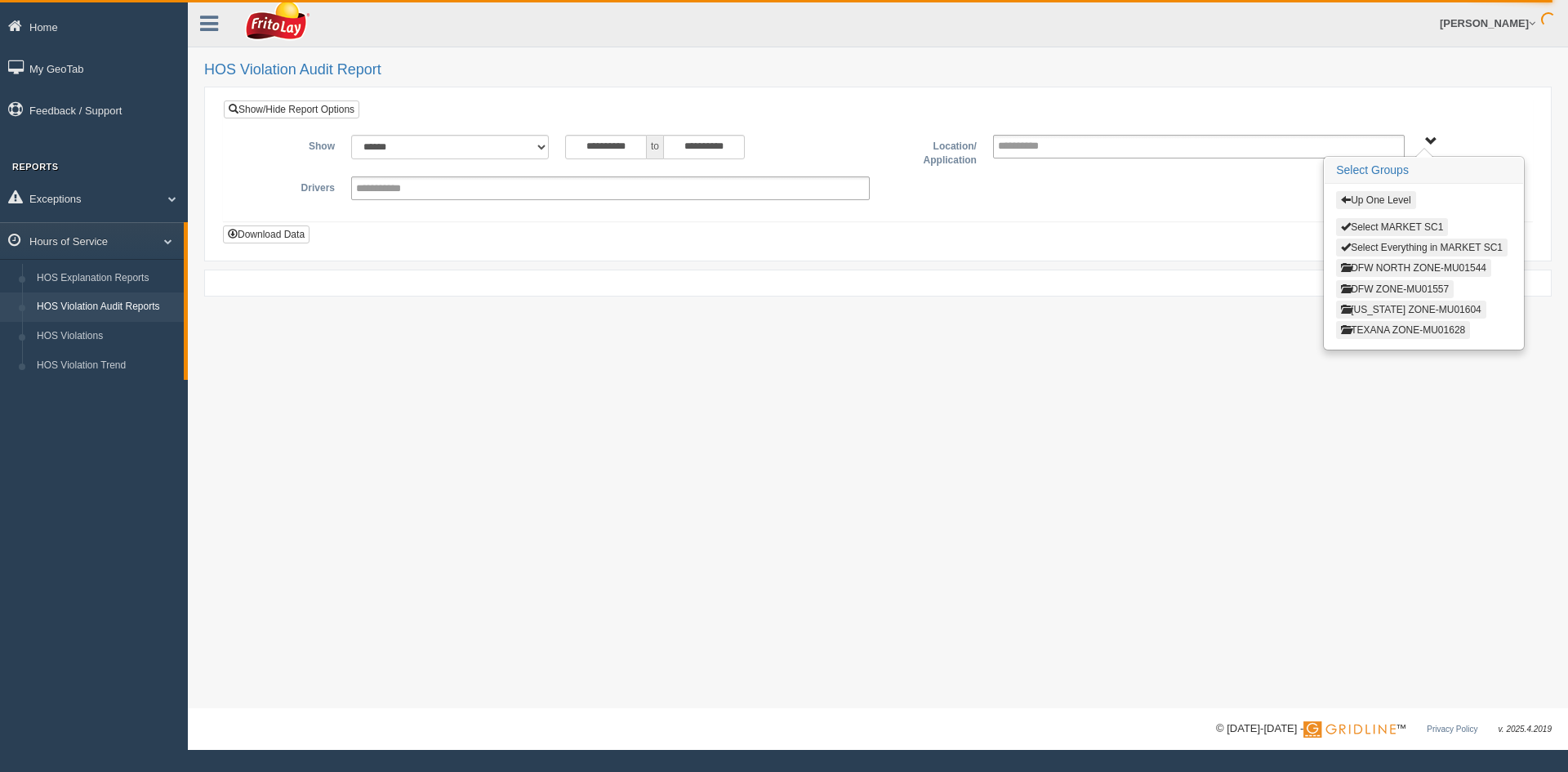
click at [1377, 311] on button "[US_STATE] ZONE-MU01604" at bounding box center [1412, 309] width 151 height 18
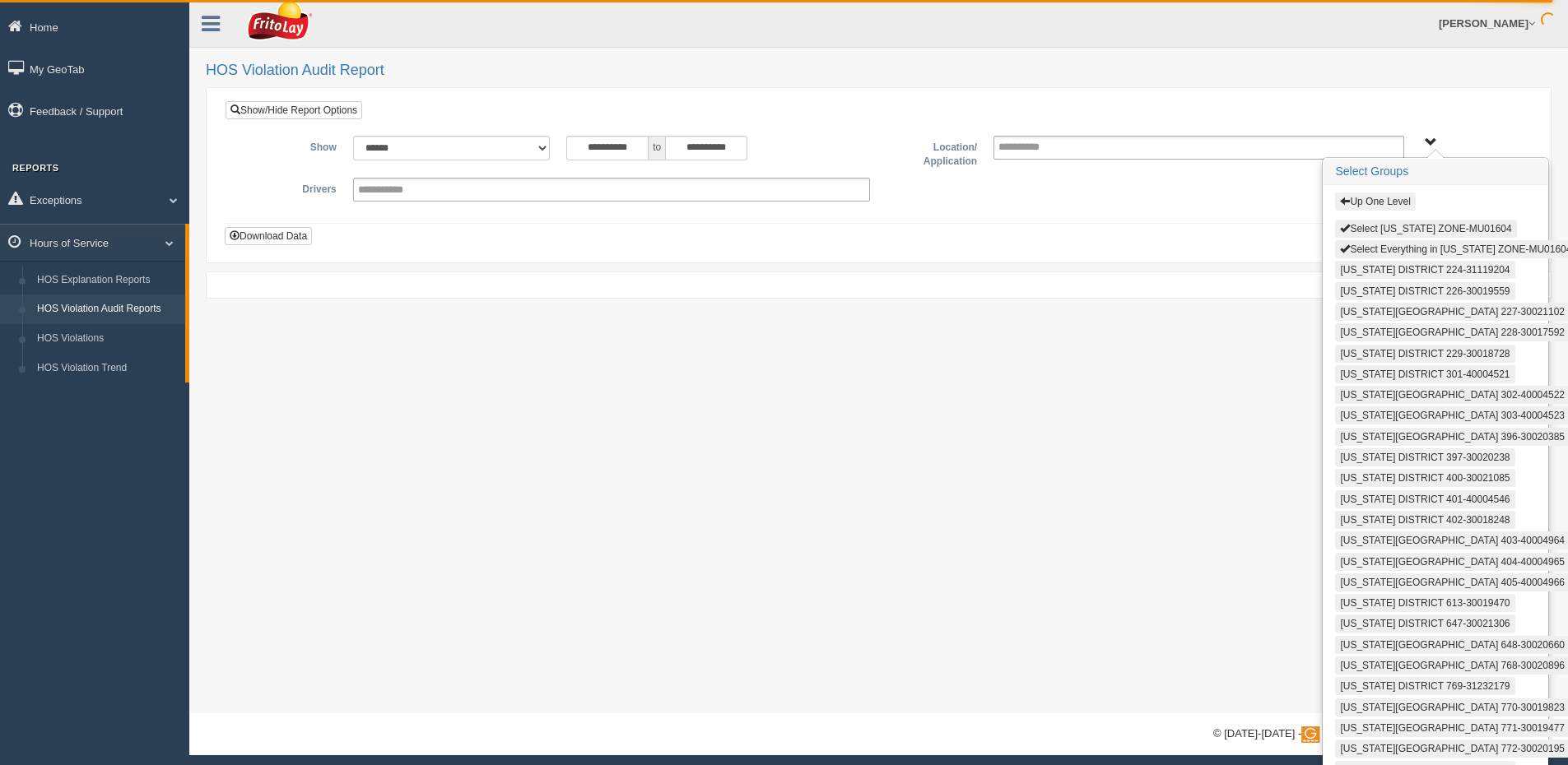
click at [1384, 229] on button "Select [US_STATE] ZONE-MU01604" at bounding box center [1426, 229] width 181 height 18
click at [1378, 250] on button "Select Everything in [US_STATE] ZONE-MU01604" at bounding box center [1456, 249] width 241 height 18
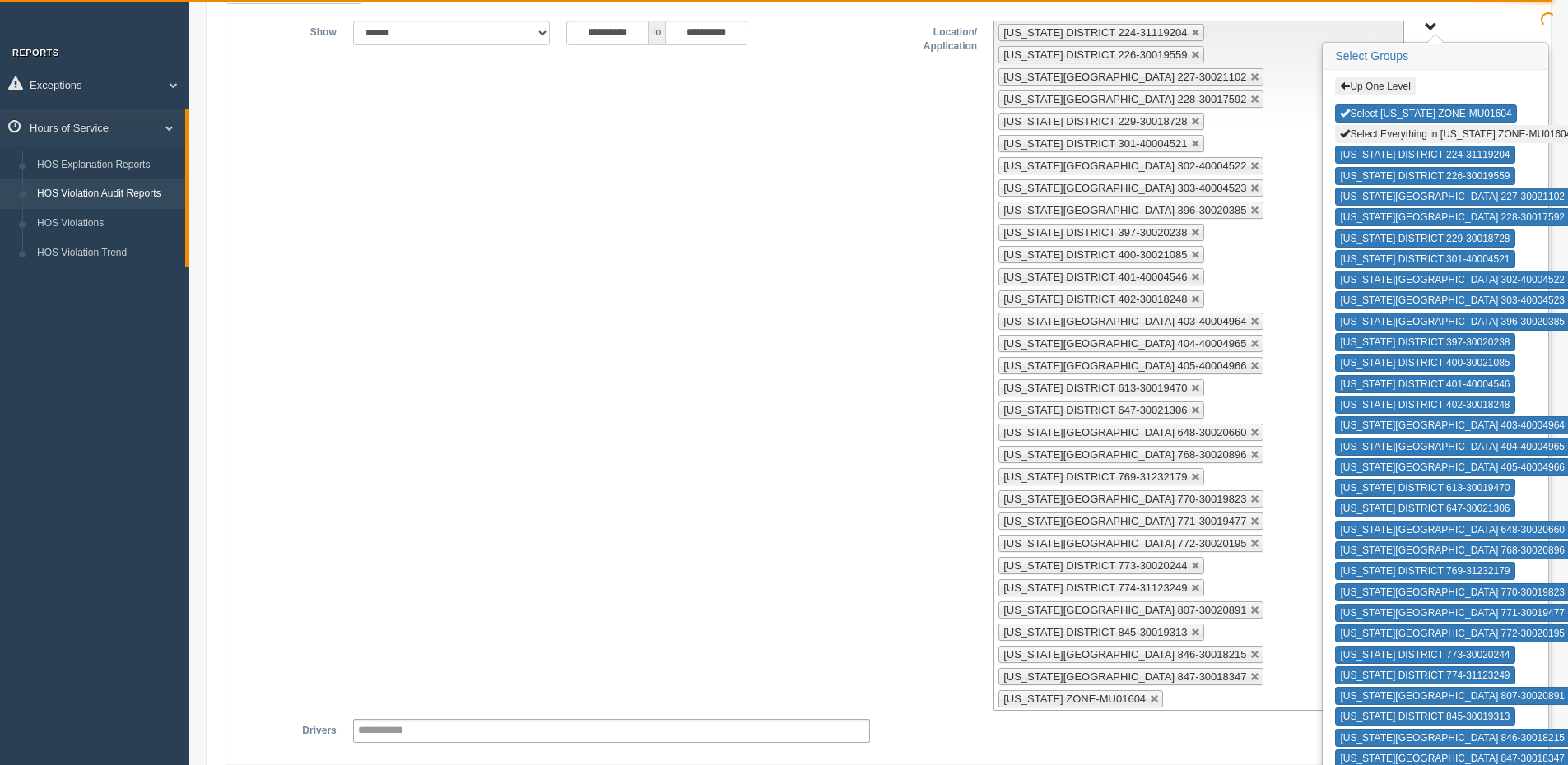
scroll to position [238, 0]
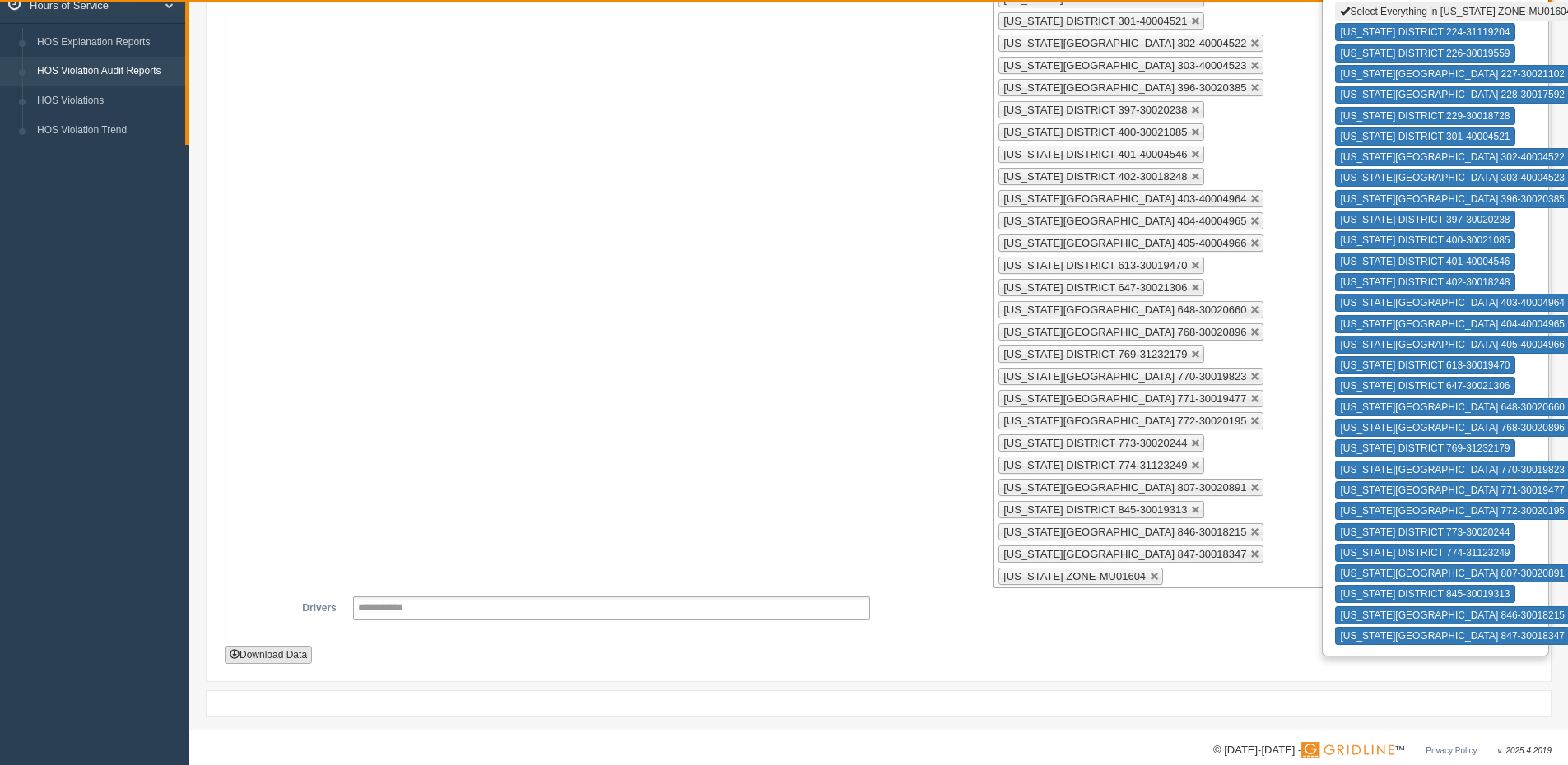
click at [273, 646] on button "Download Data" at bounding box center [268, 654] width 87 height 18
